Goal: Task Accomplishment & Management: Complete application form

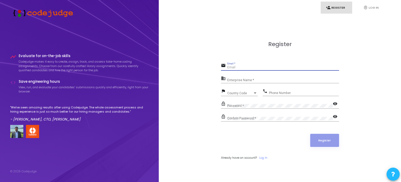
click at [237, 67] on input "Email *" at bounding box center [283, 68] width 112 height 4
type input "[EMAIL_ADDRESS][DOMAIN_NAME]"
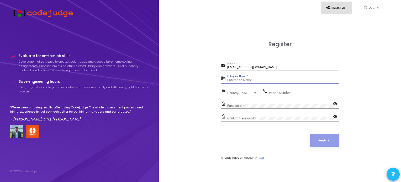
click at [257, 81] on input "Enterprise Name *" at bounding box center [283, 81] width 112 height 4
type input "ANKUR"
click at [245, 92] on div "Country Code" at bounding box center [240, 93] width 26 height 3
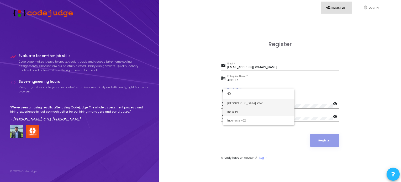
type input "IND"
click at [233, 113] on span "India +91" at bounding box center [258, 112] width 63 height 9
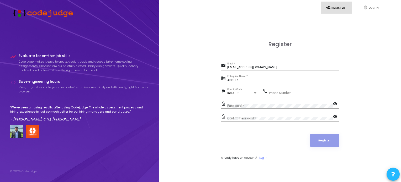
click at [284, 91] on div "Phone Number" at bounding box center [304, 92] width 70 height 8
type input "9990445778"
click at [262, 116] on div "Confirm Password *" at bounding box center [279, 118] width 105 height 8
click at [332, 141] on button "Register" at bounding box center [324, 140] width 29 height 13
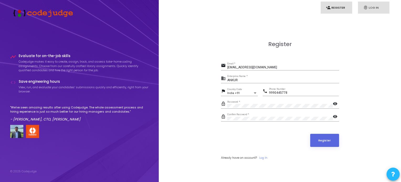
click at [370, 2] on link "fingerprint Log In" at bounding box center [373, 8] width 31 height 12
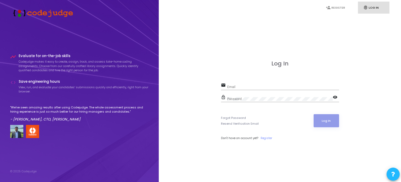
click at [231, 53] on div "Log In email Email lock_outline Password visibility Forgot Password Resend Veri…" at bounding box center [279, 106] width 231 height 182
click at [256, 87] on input "Email" at bounding box center [283, 87] width 112 height 4
click at [265, 138] on link "Register" at bounding box center [266, 138] width 12 height 4
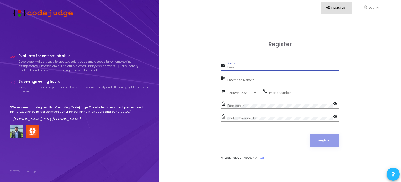
click at [240, 68] on input "Email *" at bounding box center [283, 68] width 112 height 4
type input "[EMAIL_ADDRESS][DOMAIN_NAME]"
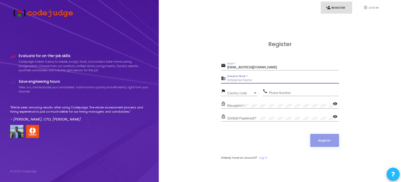
click at [253, 81] on input "Enterprise Name *" at bounding box center [283, 81] width 112 height 4
type input "ANKUR"
drag, startPoint x: 249, startPoint y: 103, endPoint x: 273, endPoint y: 93, distance: 26.5
click at [273, 93] on form "email [EMAIL_ADDRESS][DOMAIN_NAME] Email * business ANKUR Enterprise Name * fla…" at bounding box center [280, 111] width 118 height 98
click at [273, 93] on input "Phone Number" at bounding box center [304, 93] width 70 height 4
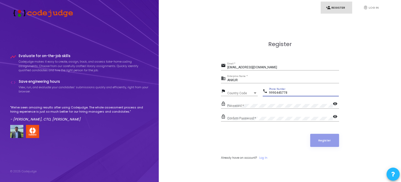
type input "9990445778"
click at [237, 92] on span "Country Code" at bounding box center [236, 93] width 19 height 3
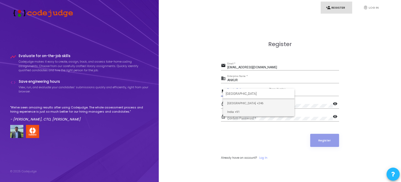
type input "[GEOGRAPHIC_DATA]"
click at [231, 109] on span "India +91" at bounding box center [258, 112] width 63 height 9
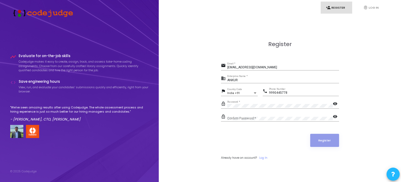
click at [237, 115] on div "Confirm Password *" at bounding box center [279, 118] width 105 height 8
click at [327, 141] on button "Register" at bounding box center [324, 140] width 29 height 13
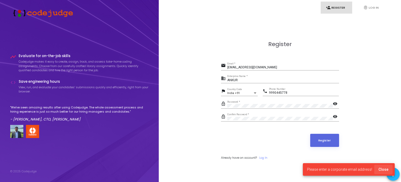
click at [384, 170] on span "Close" at bounding box center [383, 170] width 10 height 4
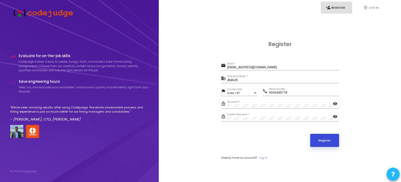
click at [332, 145] on button "Register" at bounding box center [324, 140] width 29 height 13
click at [263, 159] on link "Log In" at bounding box center [263, 158] width 8 height 4
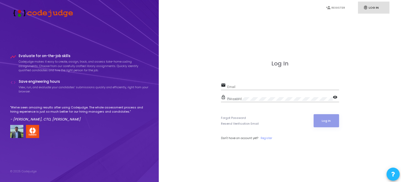
type input "[EMAIL_ADDRESS][DOMAIN_NAME]"
click at [325, 124] on button "Log In" at bounding box center [325, 120] width 25 height 13
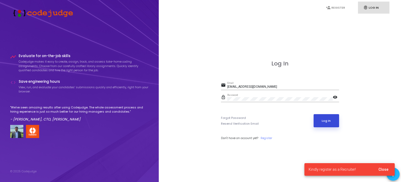
click at [325, 124] on button "Log In" at bounding box center [325, 120] width 25 height 13
click at [267, 138] on link "Register" at bounding box center [266, 138] width 12 height 4
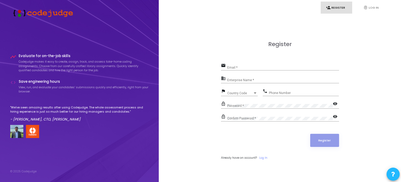
type input "[EMAIL_ADDRESS][DOMAIN_NAME]"
